Goal: Task Accomplishment & Management: Manage account settings

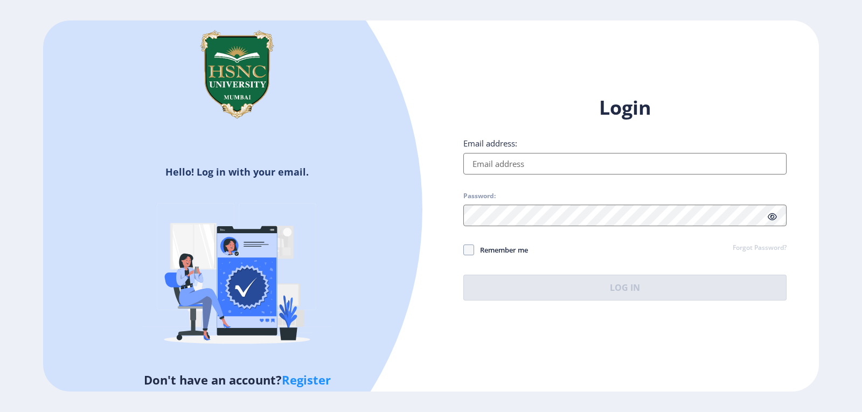
type input "[EMAIL_ADDRESS][DOMAIN_NAME]"
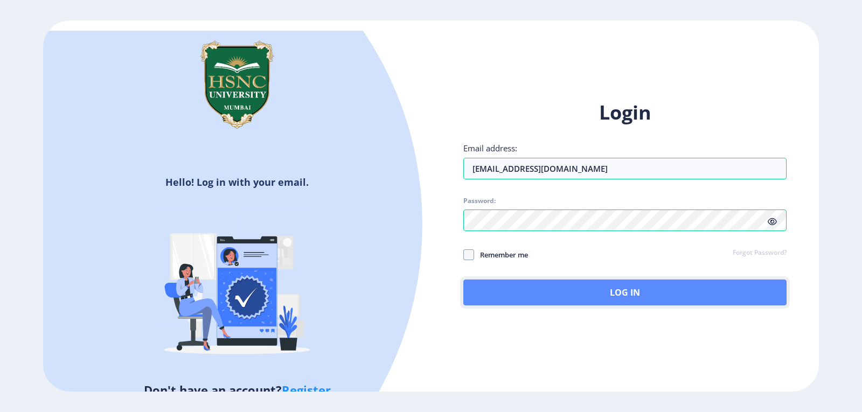
click at [623, 282] on button "Log In" at bounding box center [624, 292] width 323 height 26
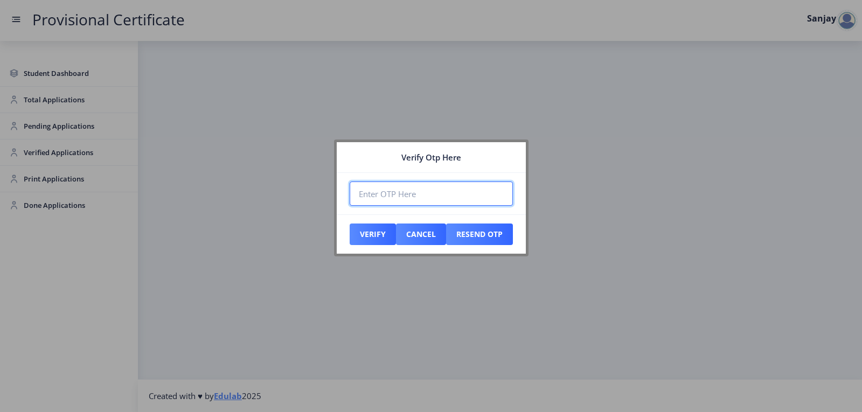
paste input "876330"
type input "876330"
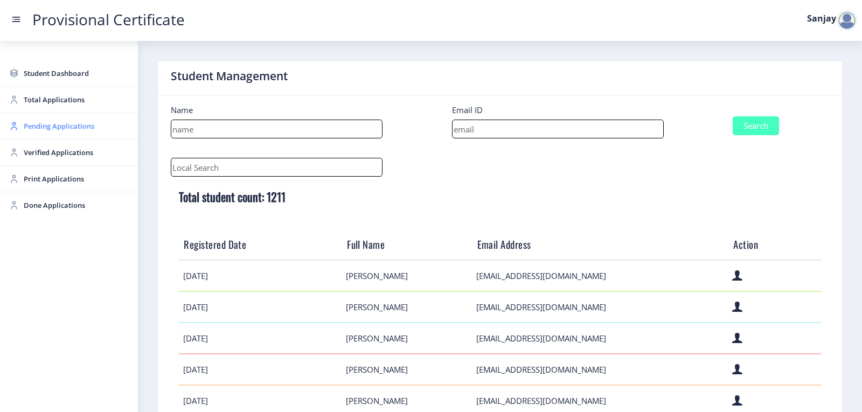
click at [38, 128] on span "Pending Applications" at bounding box center [77, 126] width 106 height 13
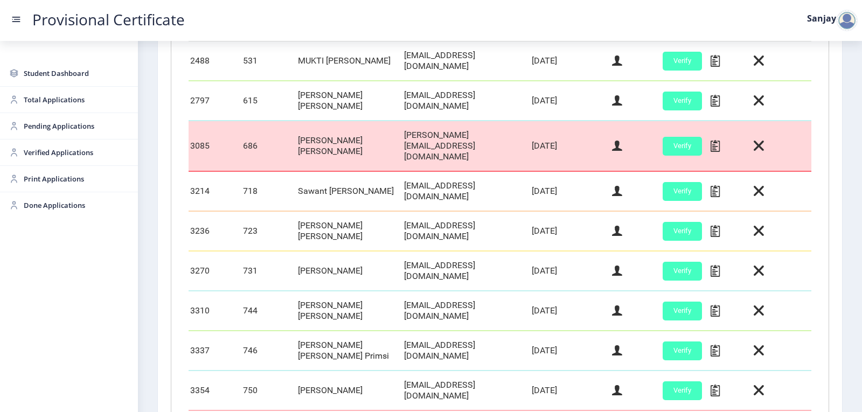
scroll to position [269, 0]
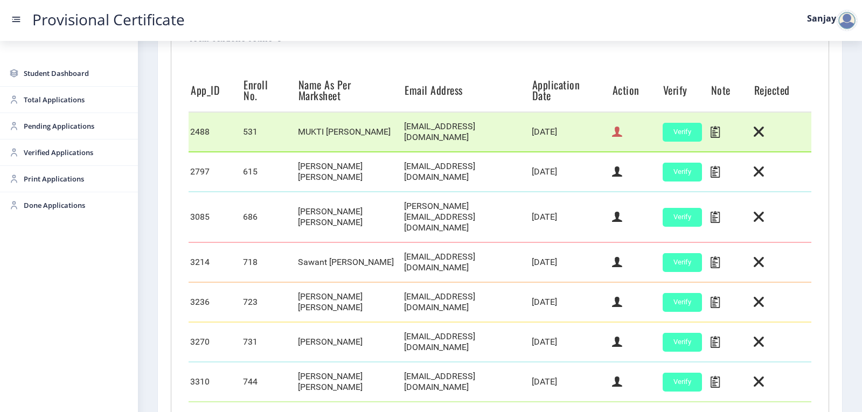
click at [613, 131] on icon at bounding box center [617, 132] width 10 height 14
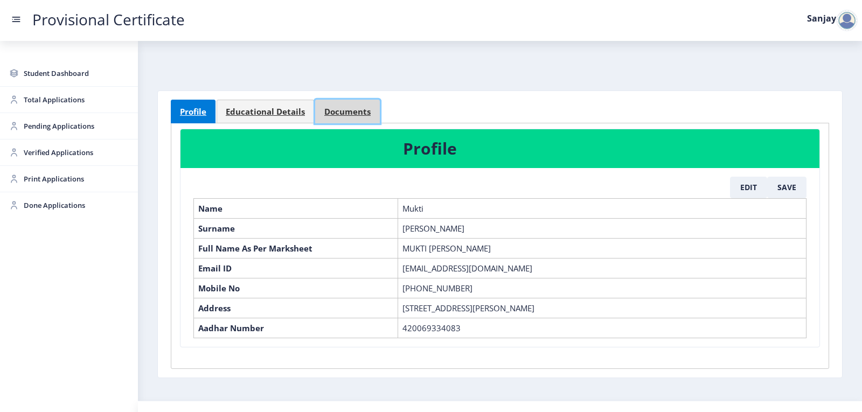
click at [342, 113] on span "Documents" at bounding box center [347, 112] width 46 height 8
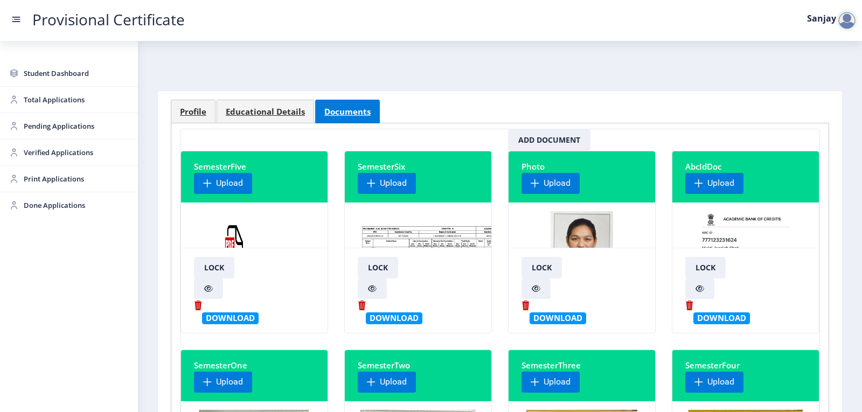
click at [386, 228] on img at bounding box center [439, 251] width 163 height 81
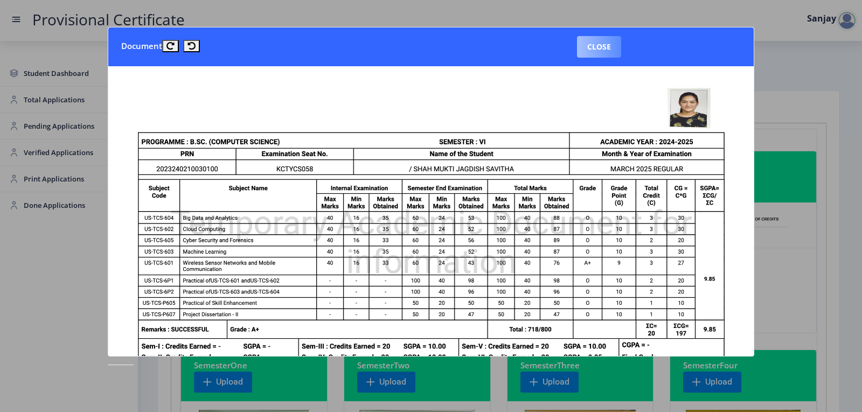
click at [609, 47] on button "Close" at bounding box center [599, 47] width 44 height 22
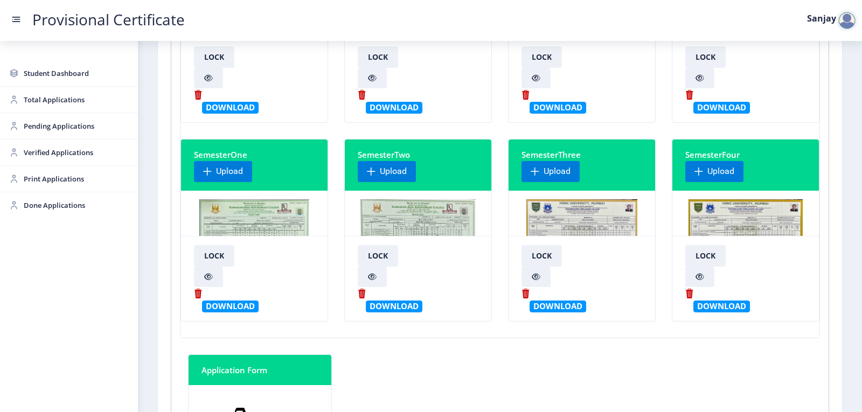
scroll to position [215, 0]
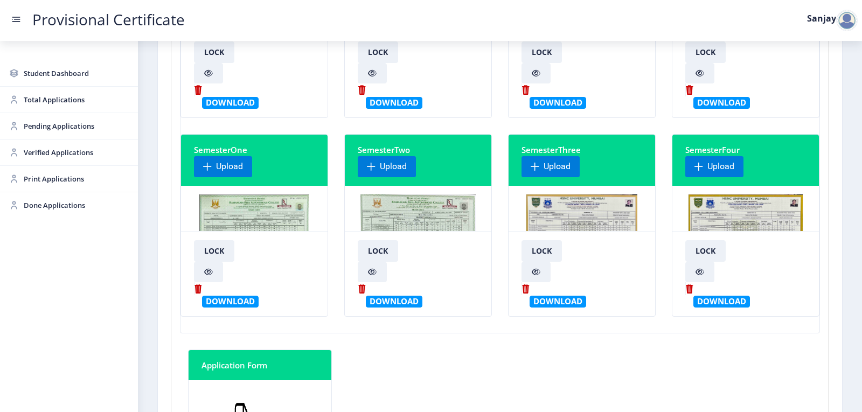
click at [441, 226] on img at bounding box center [418, 234] width 116 height 81
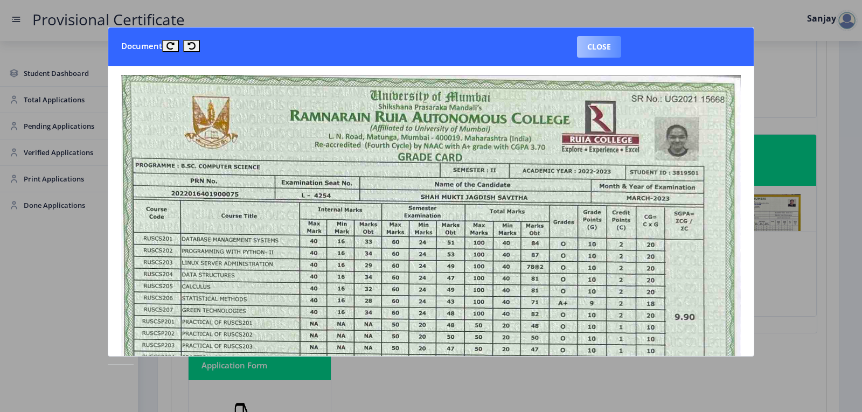
click at [610, 54] on button "Close" at bounding box center [599, 47] width 44 height 22
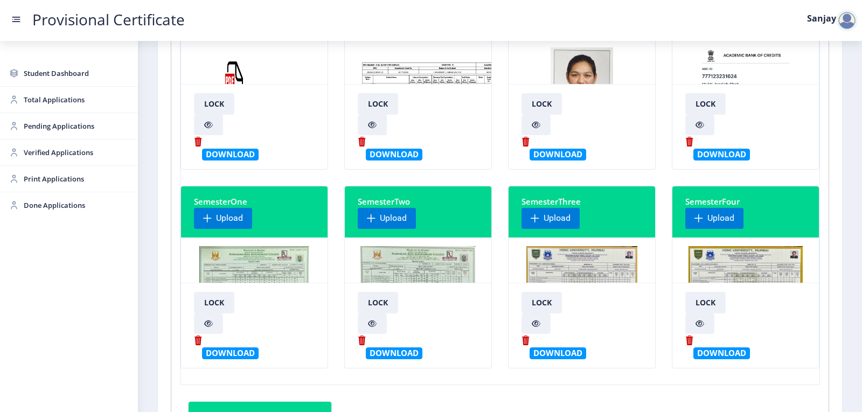
scroll to position [108, 0]
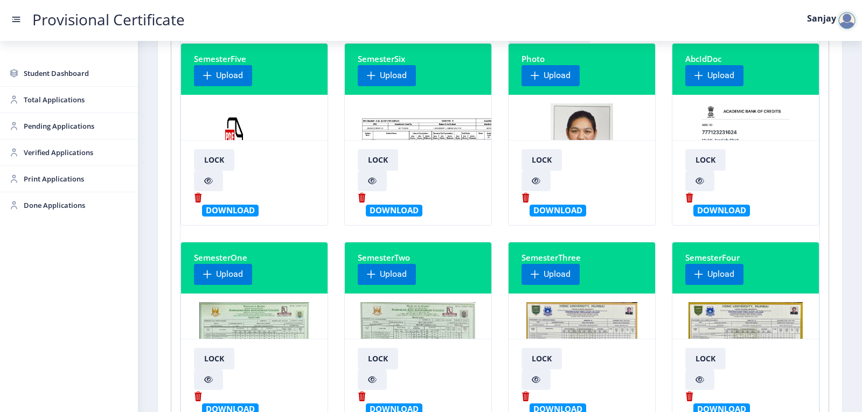
click at [419, 131] on img at bounding box center [439, 143] width 163 height 81
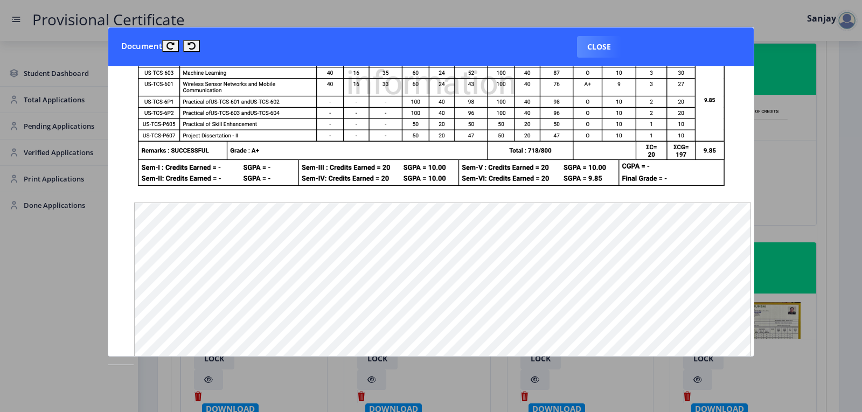
scroll to position [54, 0]
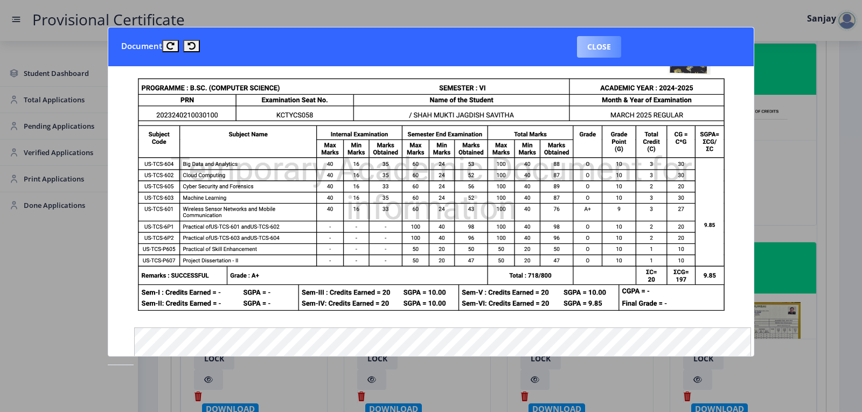
click at [613, 46] on button "Close" at bounding box center [599, 47] width 44 height 22
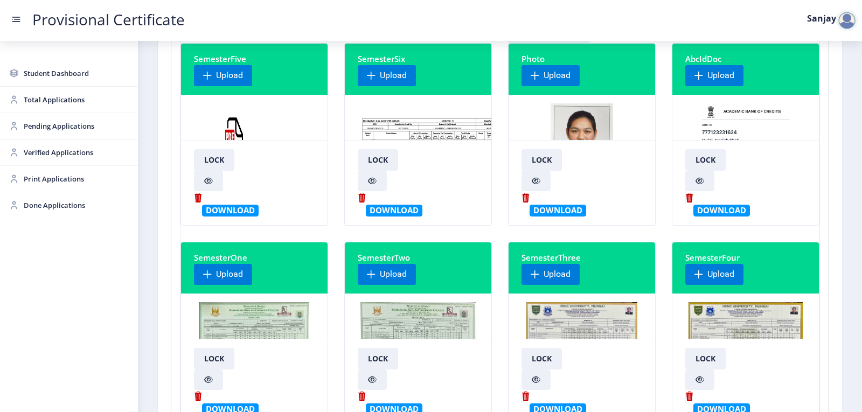
scroll to position [0, 0]
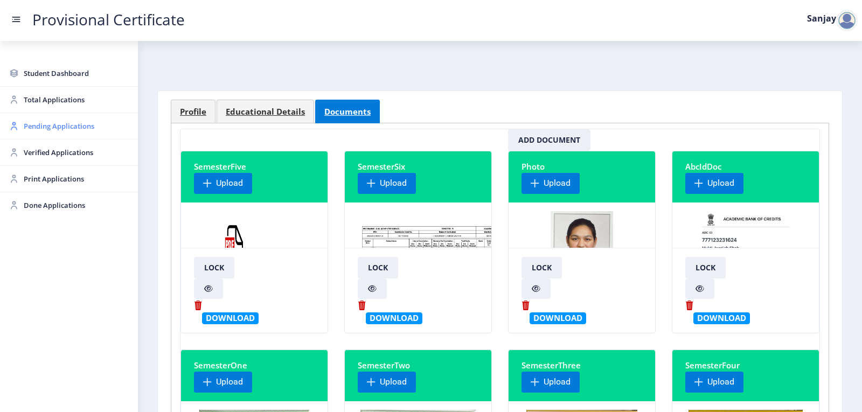
click at [64, 127] on span "Pending Applications" at bounding box center [77, 126] width 106 height 13
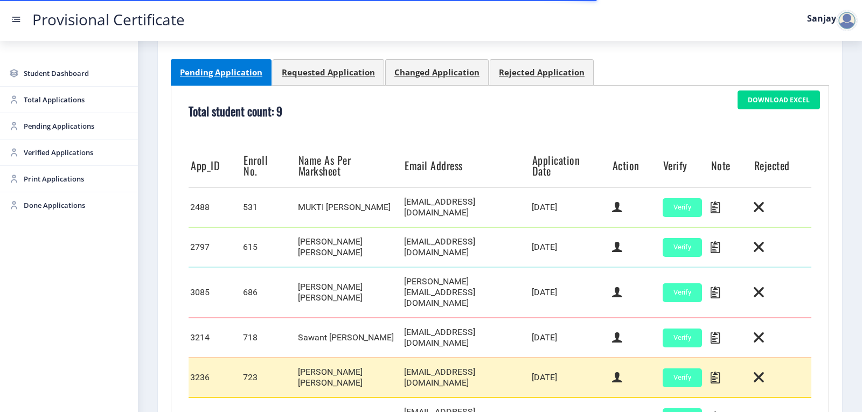
scroll to position [269, 0]
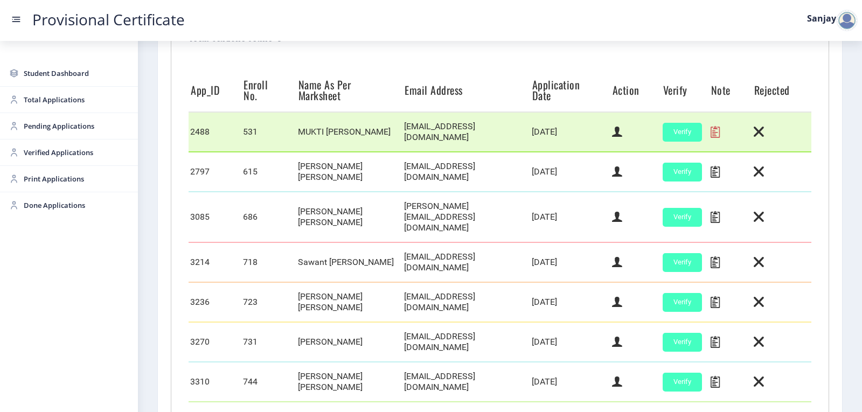
click at [711, 127] on icon at bounding box center [714, 132] width 9 height 14
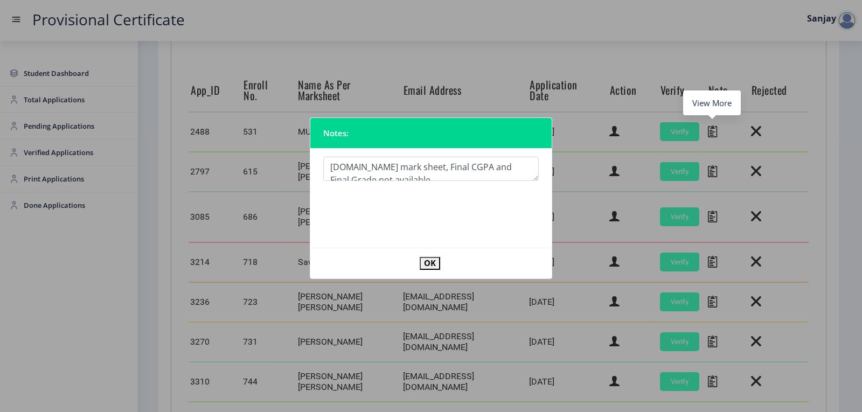
click at [415, 179] on textarea at bounding box center [430, 169] width 215 height 24
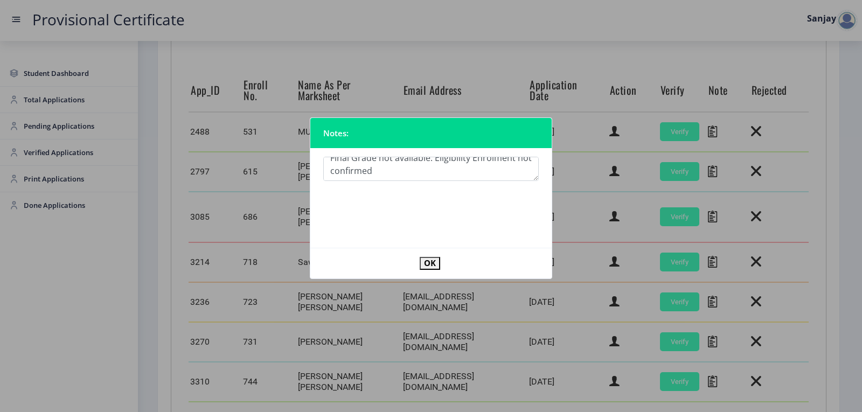
type textarea "[DOMAIN_NAME] mark sheet, Final CGPA and Final Grade not available. Eligibility…"
click at [431, 259] on button "OK" at bounding box center [430, 263] width 20 height 12
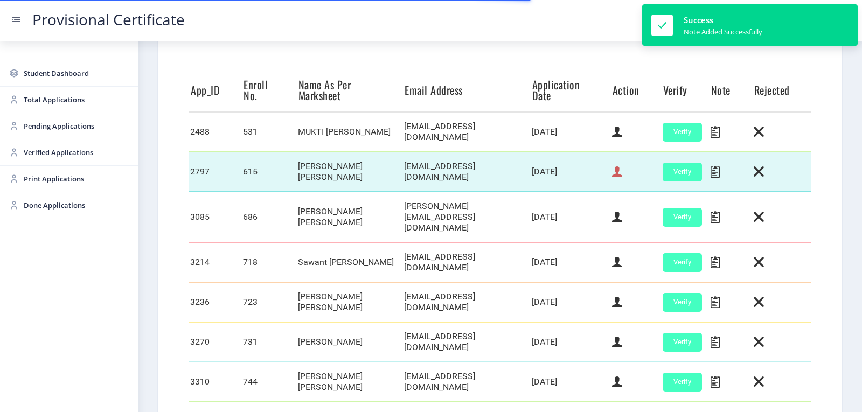
click at [616, 170] on icon at bounding box center [617, 172] width 10 height 14
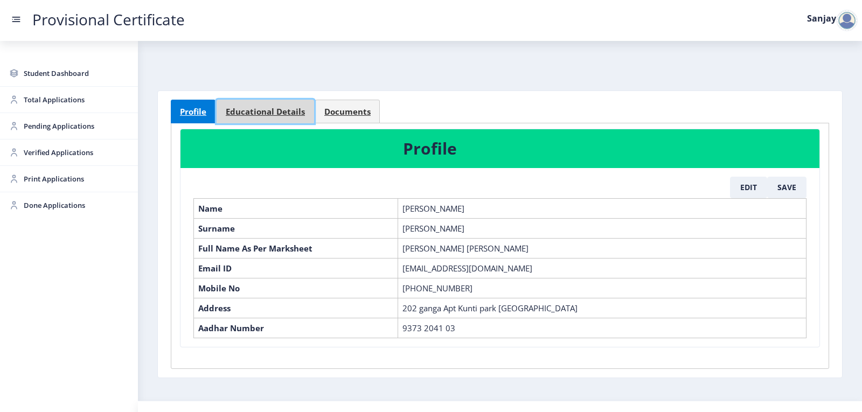
click at [282, 109] on span "Educational Details" at bounding box center [265, 112] width 79 height 8
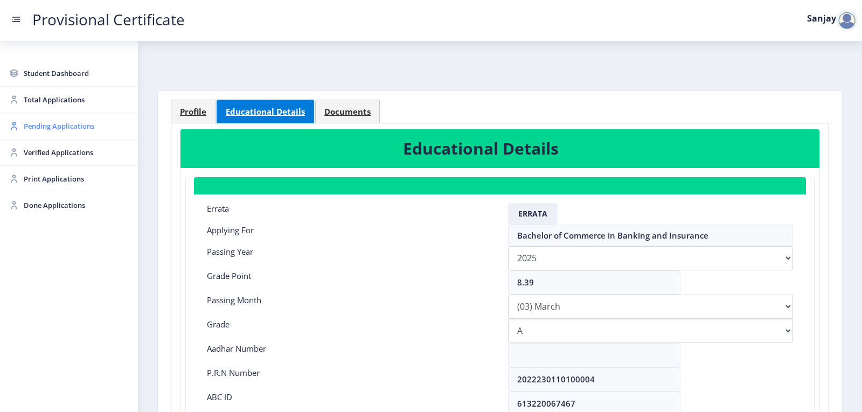
click at [63, 129] on span "Pending Applications" at bounding box center [77, 126] width 106 height 13
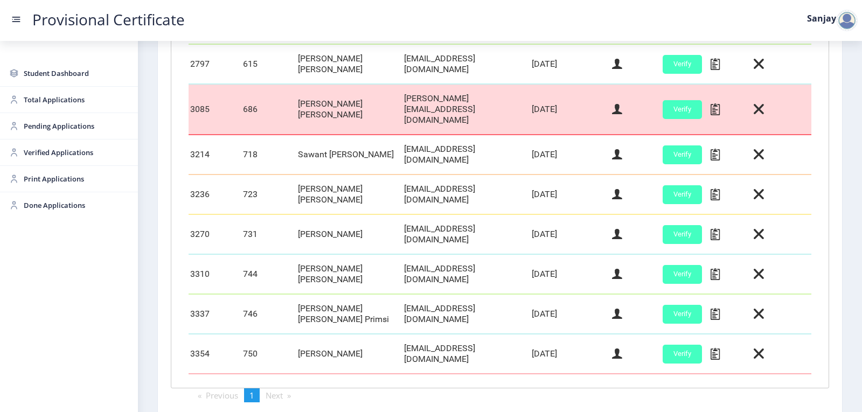
scroll to position [323, 0]
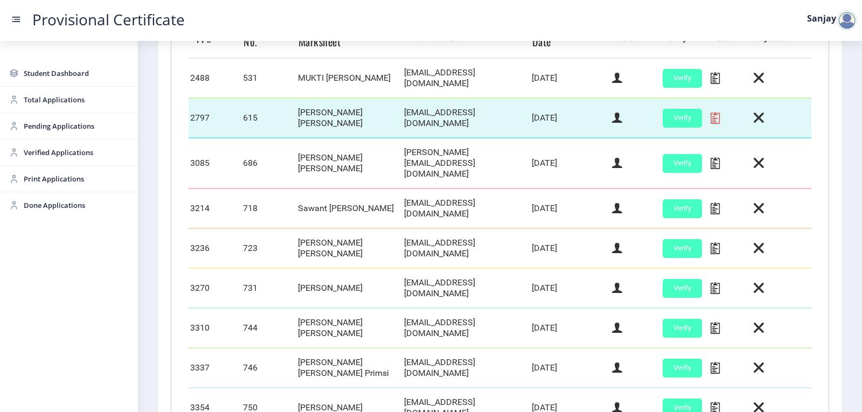
click at [714, 117] on icon at bounding box center [714, 118] width 9 height 14
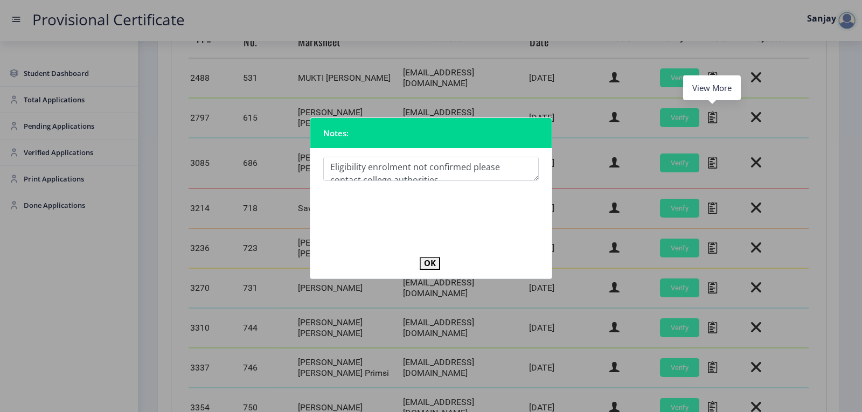
click at [441, 264] on div "OK" at bounding box center [478, 263] width 135 height 13
click at [437, 262] on button "OK" at bounding box center [430, 263] width 20 height 12
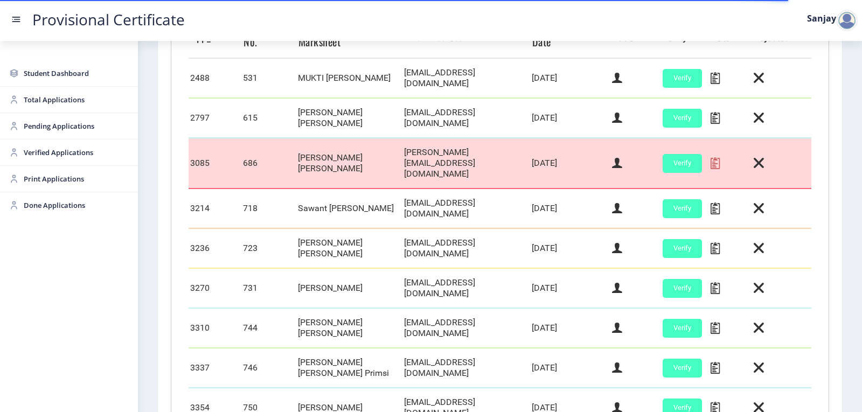
click at [711, 156] on icon at bounding box center [714, 163] width 9 height 14
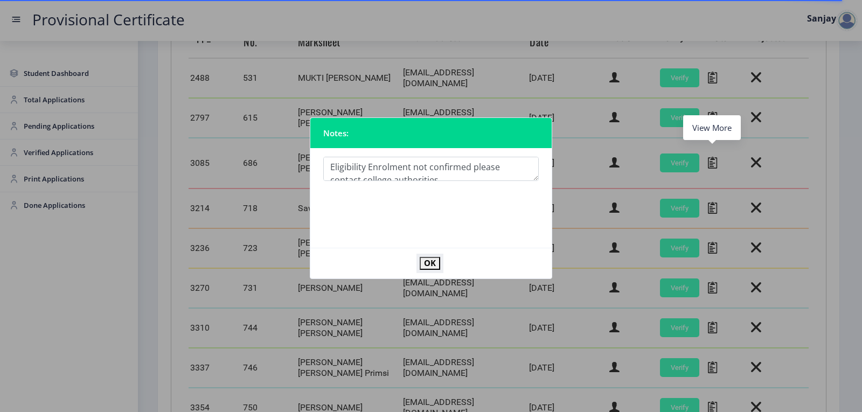
click at [437, 258] on button "OK" at bounding box center [430, 263] width 20 height 12
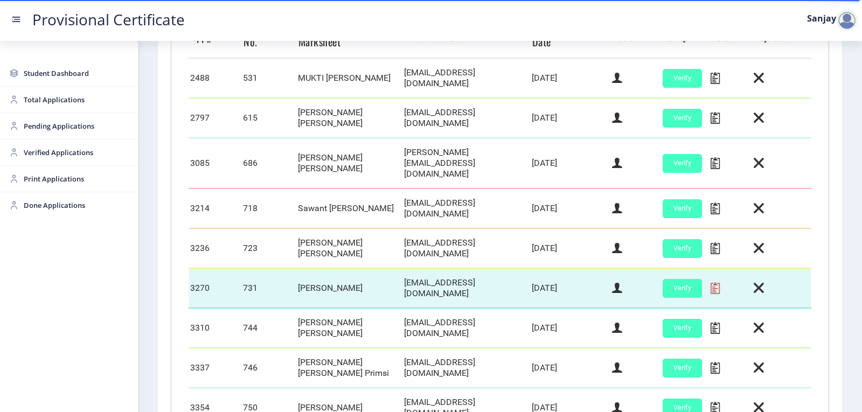
click at [710, 281] on icon at bounding box center [714, 288] width 9 height 14
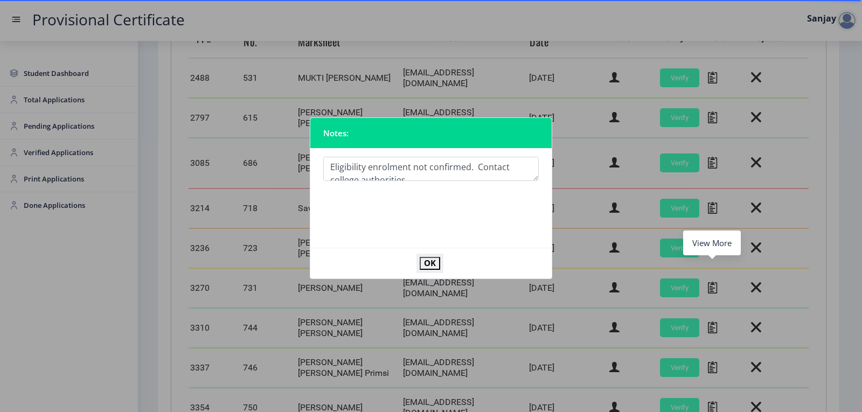
click at [430, 263] on button "OK" at bounding box center [430, 263] width 20 height 12
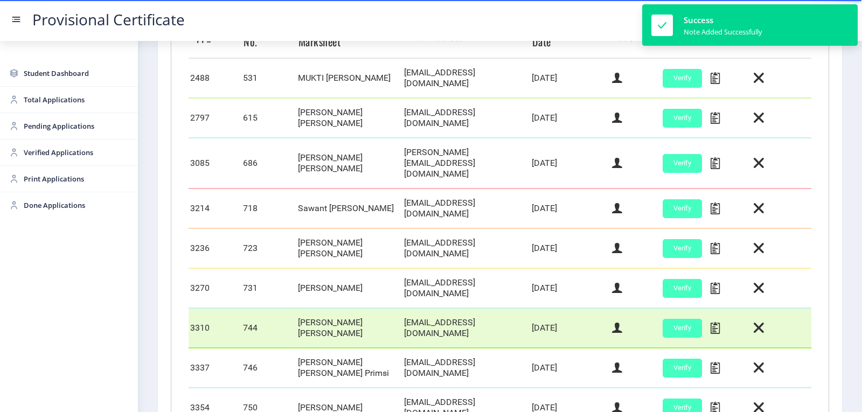
click at [717, 312] on td at bounding box center [730, 328] width 43 height 40
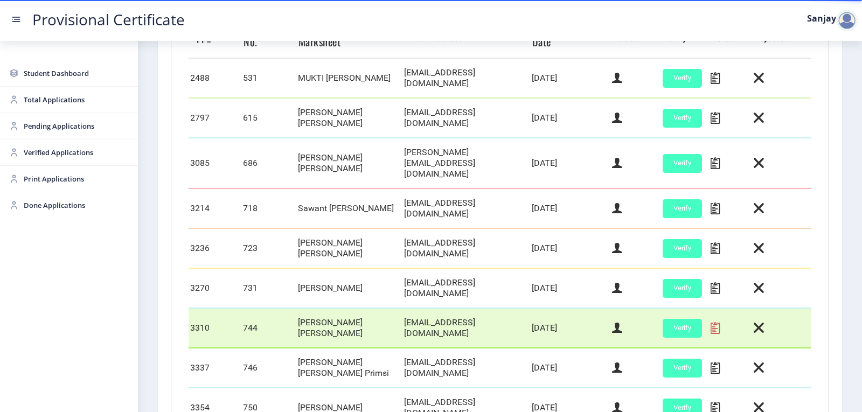
click at [714, 321] on icon at bounding box center [714, 328] width 9 height 14
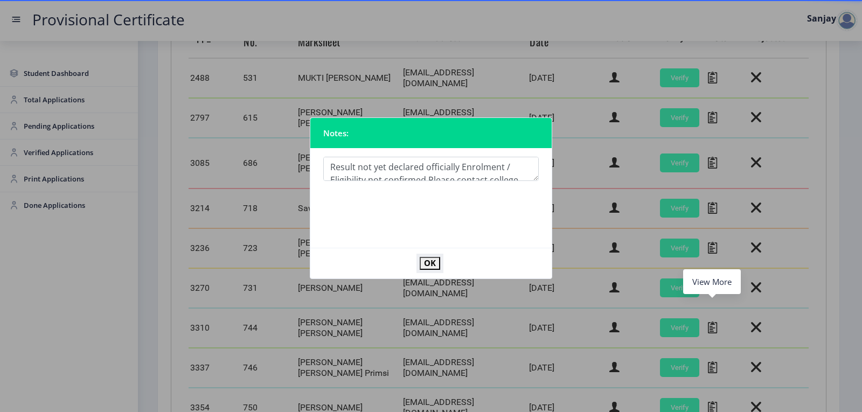
click at [431, 261] on button "OK" at bounding box center [430, 263] width 20 height 12
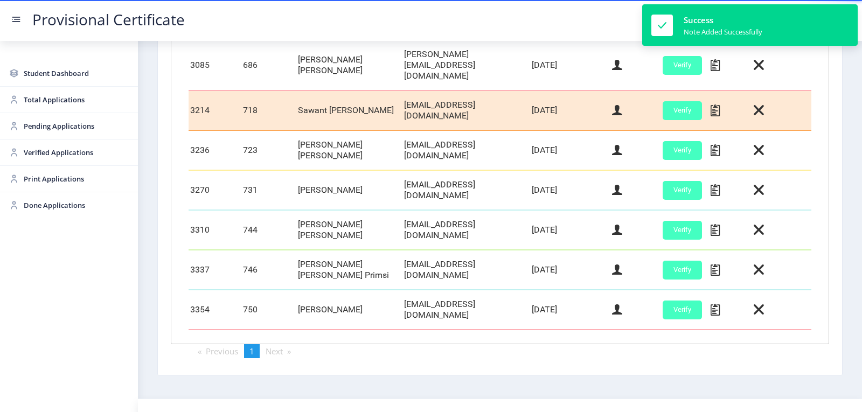
scroll to position [422, 0]
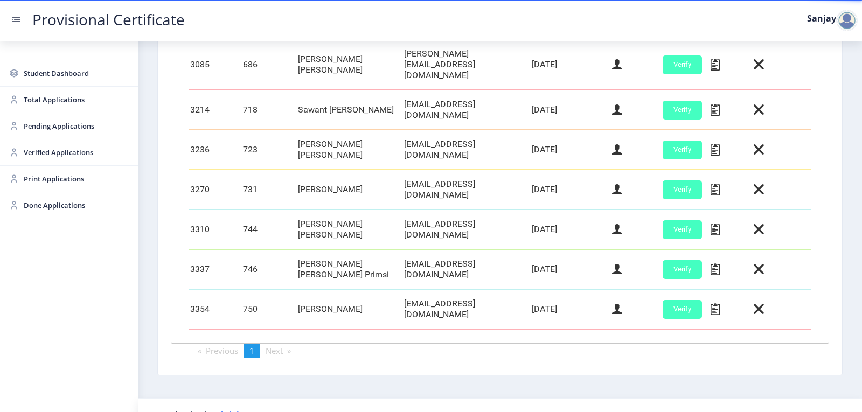
click at [844, 22] on div at bounding box center [847, 21] width 22 height 22
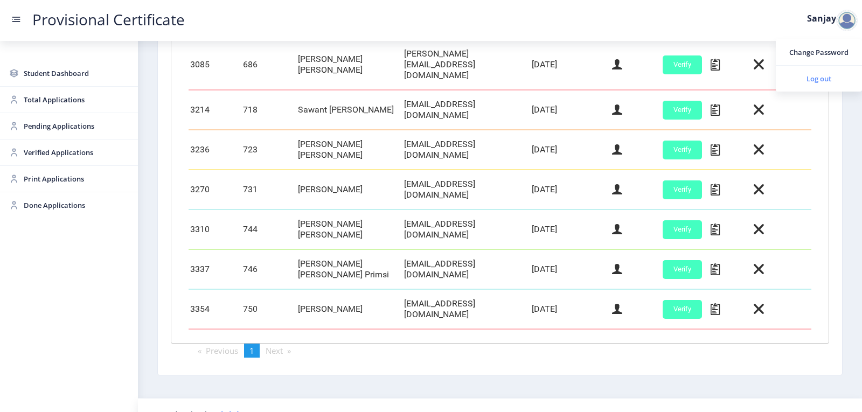
click at [823, 80] on span "Log out" at bounding box center [818, 78] width 69 height 13
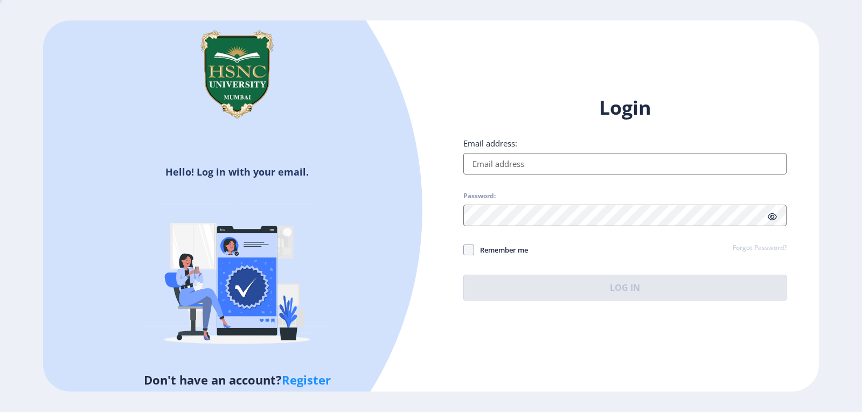
type input "[EMAIL_ADDRESS][DOMAIN_NAME]"
